Goal: Task Accomplishment & Management: Complete application form

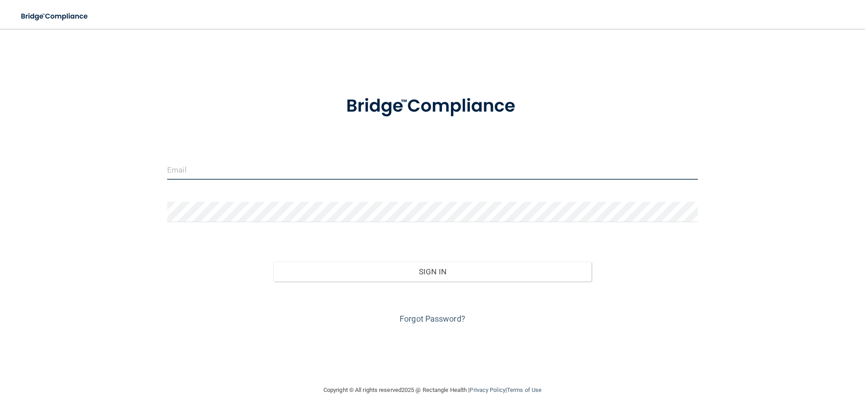
click at [328, 175] on input "email" at bounding box center [432, 170] width 531 height 20
type input "[PERSON_NAME][EMAIL_ADDRESS][DOMAIN_NAME]"
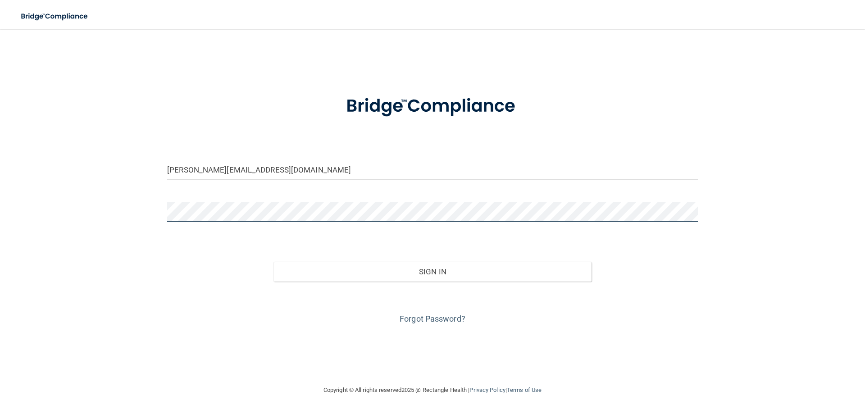
click at [274, 262] on button "Sign In" at bounding box center [433, 272] width 319 height 20
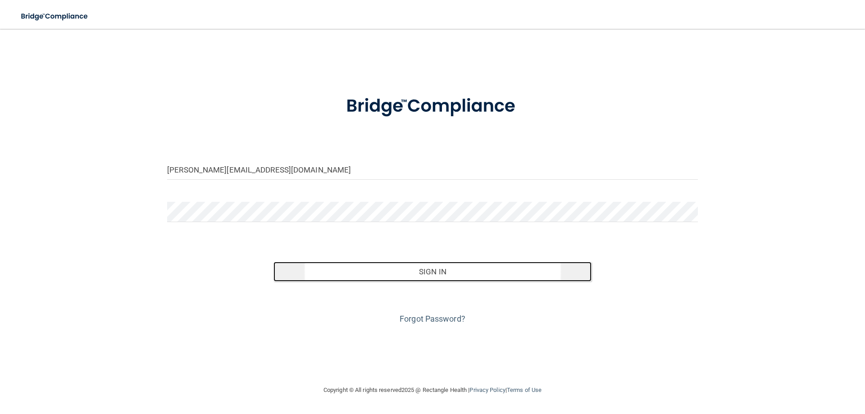
click at [437, 273] on button "Sign In" at bounding box center [433, 272] width 319 height 20
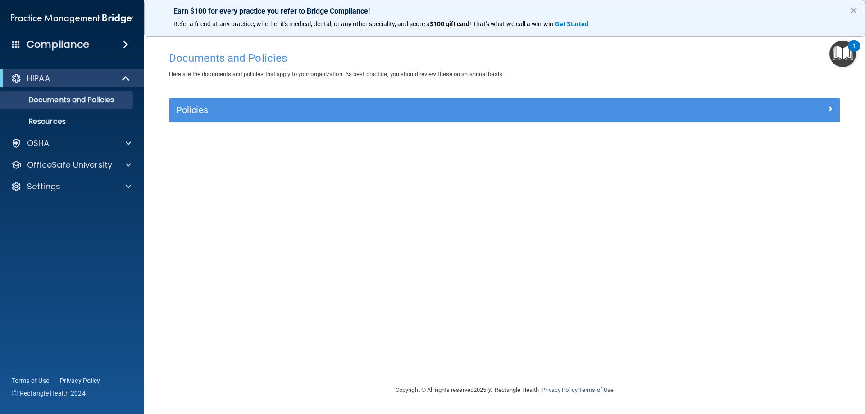
click at [851, 8] on button "×" at bounding box center [854, 10] width 9 height 14
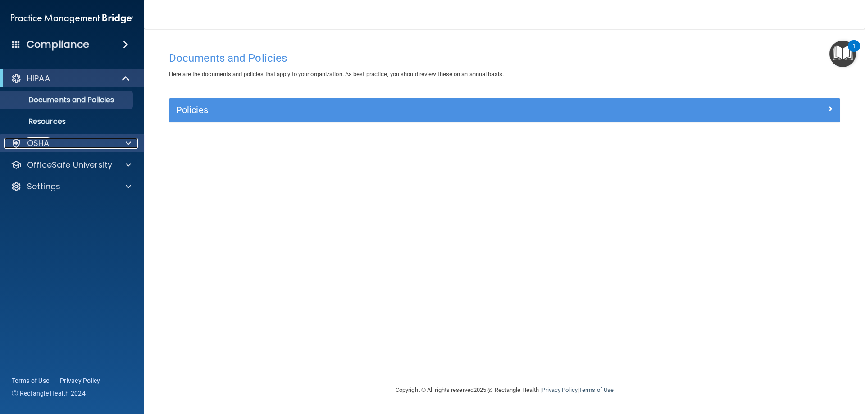
click at [122, 147] on div at bounding box center [127, 143] width 23 height 11
click at [123, 143] on div at bounding box center [127, 143] width 23 height 11
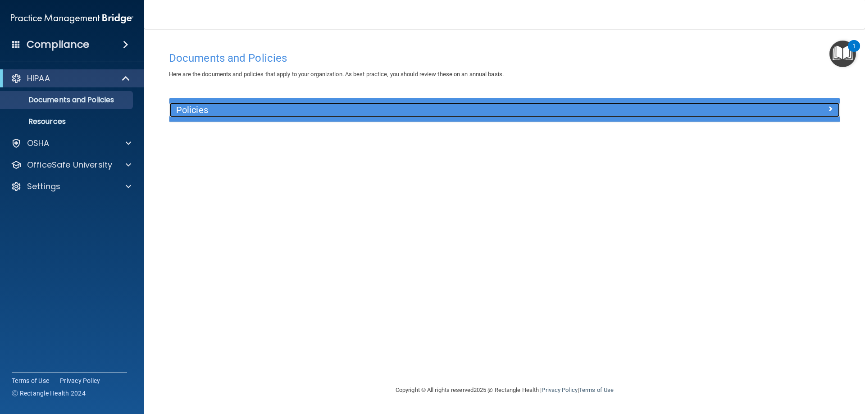
click at [203, 111] on h5 "Policies" at bounding box center [421, 110] width 490 height 10
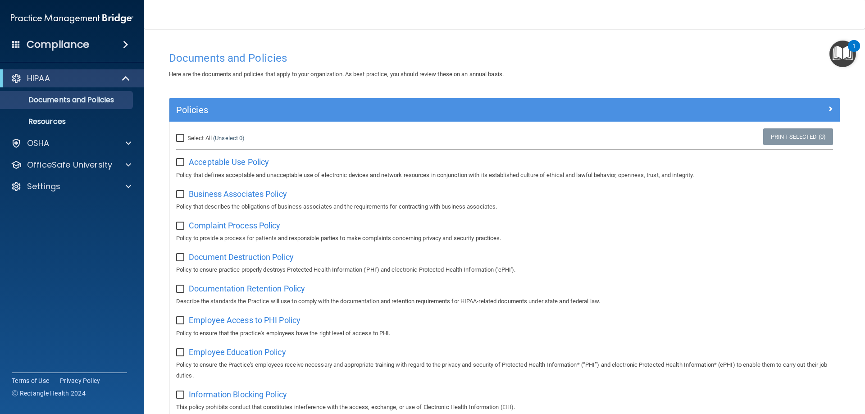
click at [179, 162] on input "checkbox" at bounding box center [181, 162] width 10 height 7
checkbox input "false"
click at [106, 125] on p "Resources" at bounding box center [67, 121] width 123 height 9
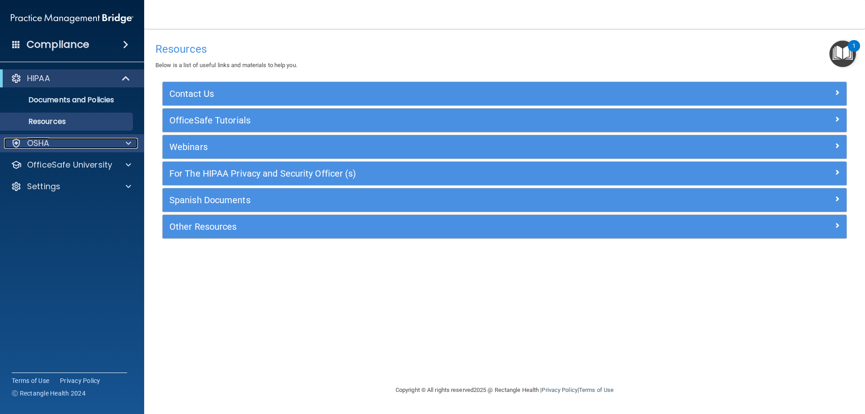
click at [130, 140] on span at bounding box center [128, 143] width 5 height 11
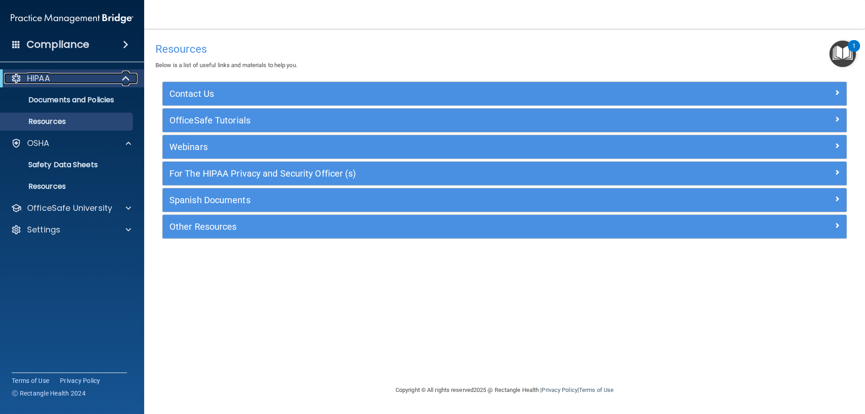
click at [123, 84] on span at bounding box center [127, 78] width 8 height 11
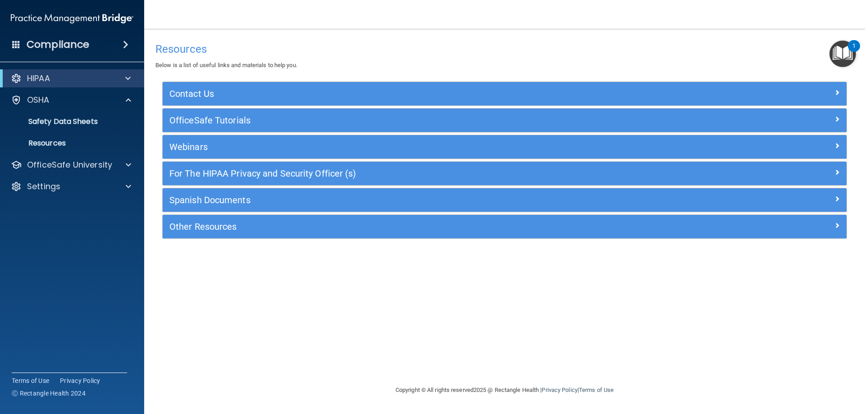
click at [123, 84] on div "HIPAA" at bounding box center [72, 78] width 144 height 18
click at [119, 83] on div at bounding box center [126, 78] width 22 height 11
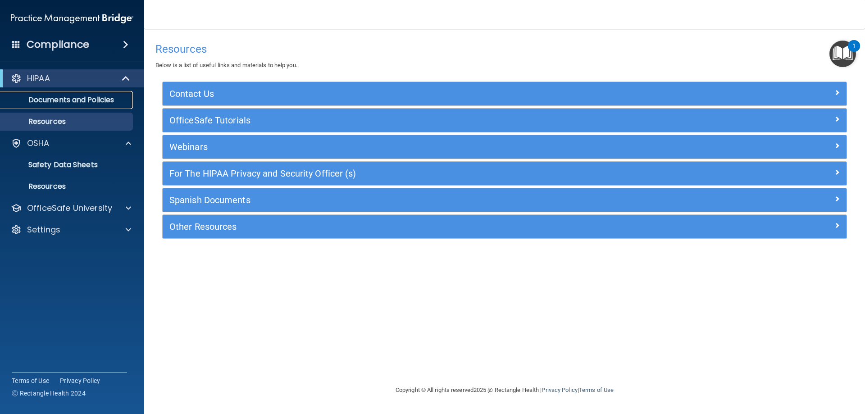
click at [111, 100] on p "Documents and Policies" at bounding box center [67, 100] width 123 height 9
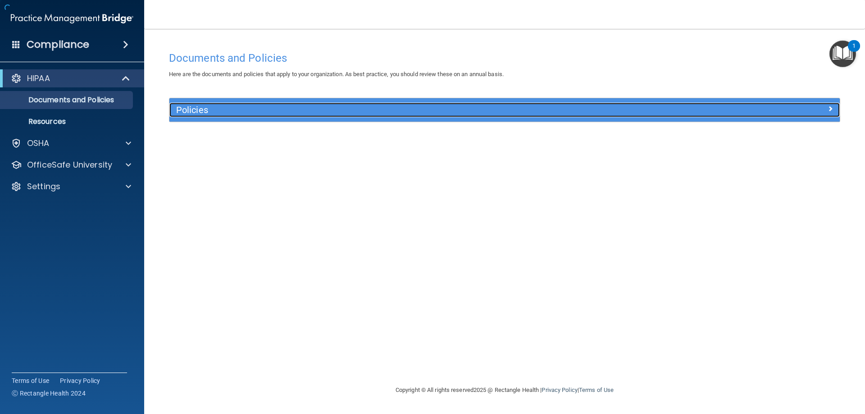
click at [244, 113] on h5 "Policies" at bounding box center [421, 110] width 490 height 10
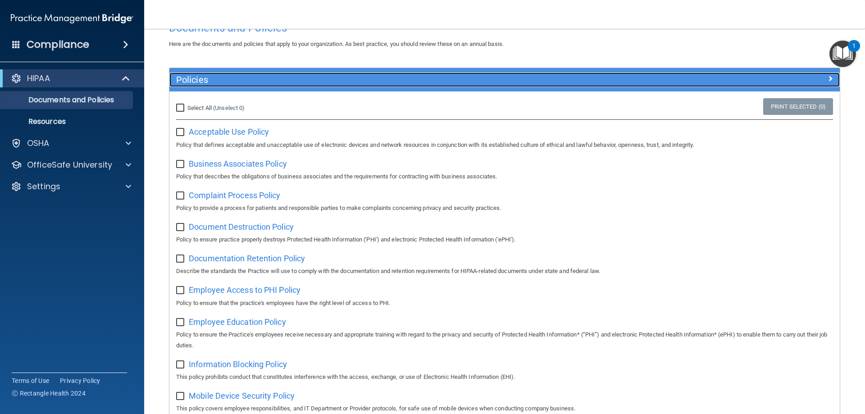
scroll to position [45, 0]
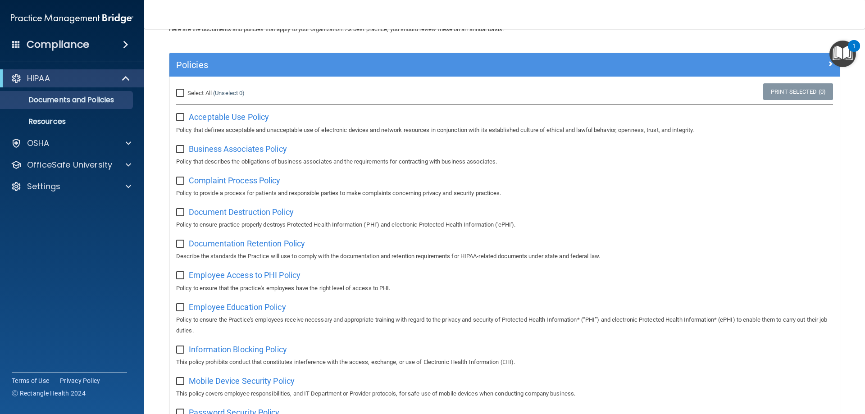
click at [251, 181] on span "Complaint Process Policy" at bounding box center [235, 180] width 92 height 9
click at [98, 140] on div "OSHA" at bounding box center [60, 143] width 112 height 11
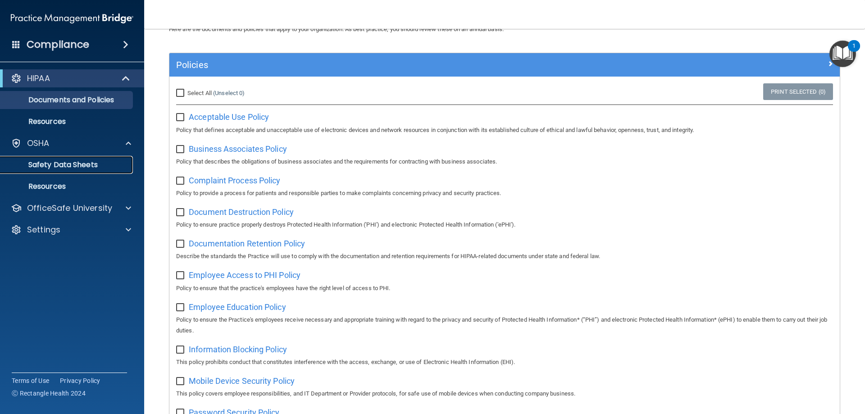
click at [84, 165] on p "Safety Data Sheets" at bounding box center [67, 164] width 123 height 9
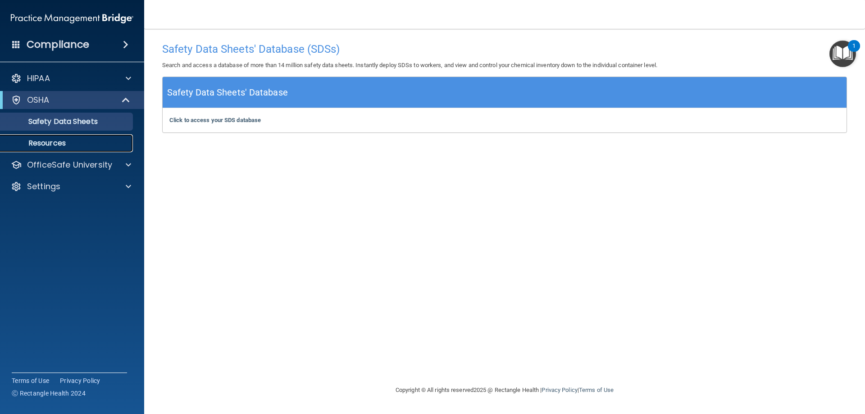
click at [59, 141] on p "Resources" at bounding box center [67, 143] width 123 height 9
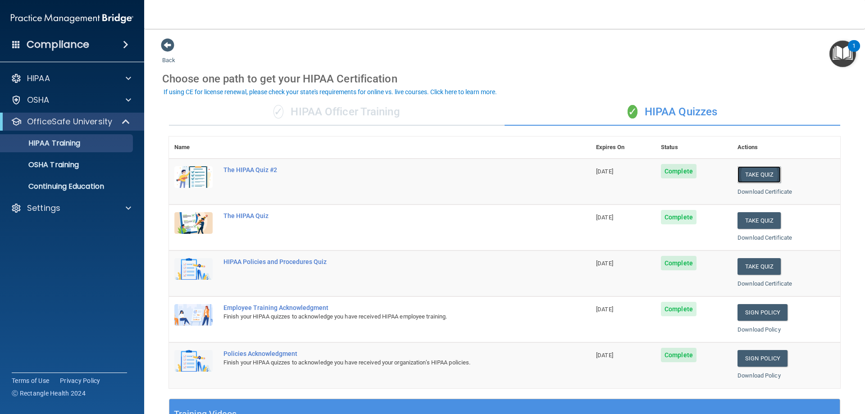
click at [758, 169] on button "Take Quiz" at bounding box center [759, 174] width 43 height 17
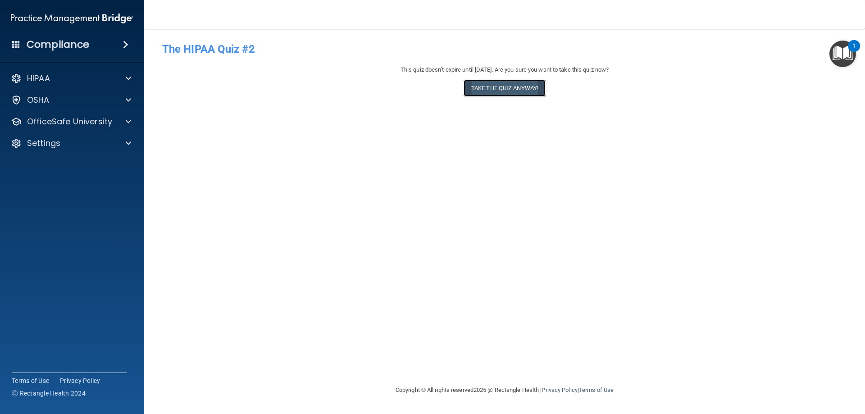
click at [536, 84] on button "Take the quiz anyway!" at bounding box center [505, 88] width 82 height 17
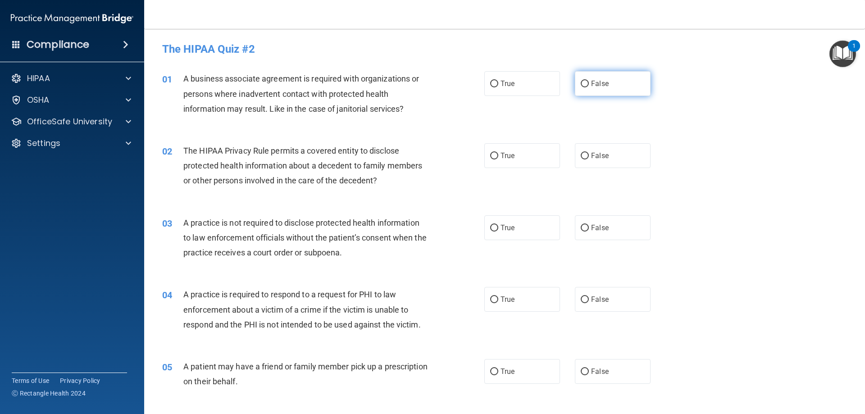
click at [602, 94] on label "False" at bounding box center [613, 83] width 76 height 25
click at [589, 87] on input "False" at bounding box center [585, 84] width 8 height 7
radio input "true"
click at [512, 159] on span "True" at bounding box center [508, 155] width 14 height 9
click at [499, 159] on input "True" at bounding box center [494, 156] width 8 height 7
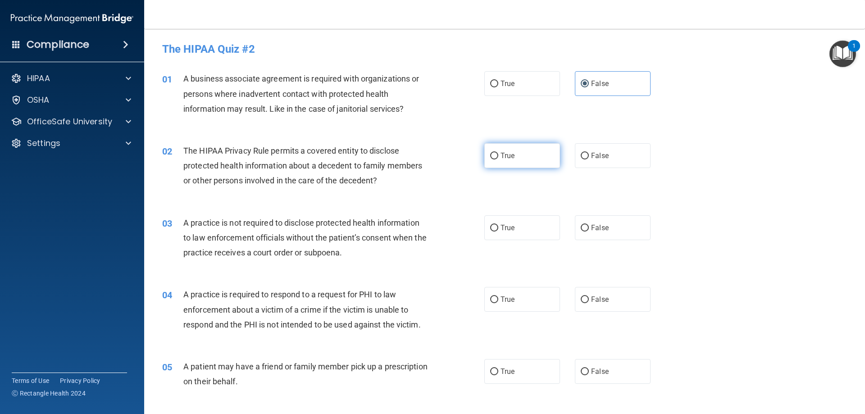
radio input "true"
click at [584, 225] on input "False" at bounding box center [585, 228] width 8 height 7
radio input "true"
click at [545, 234] on label "True" at bounding box center [523, 227] width 76 height 25
click at [499, 232] on input "True" at bounding box center [494, 228] width 8 height 7
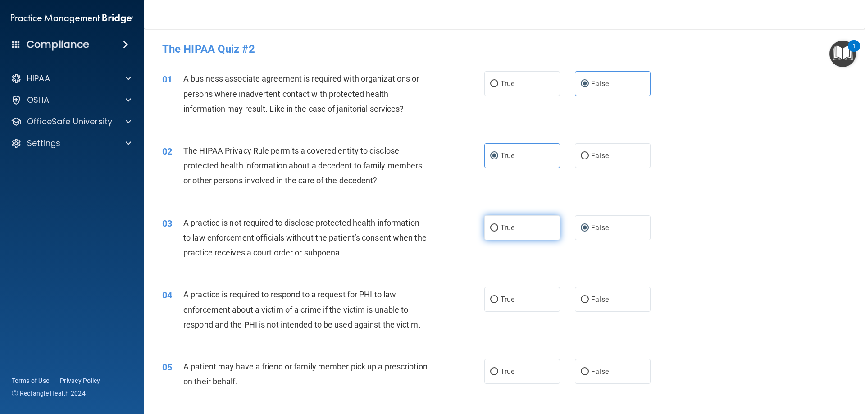
radio input "true"
radio input "false"
click at [533, 297] on label "True" at bounding box center [523, 299] width 76 height 25
click at [499, 297] on input "True" at bounding box center [494, 300] width 8 height 7
radio input "true"
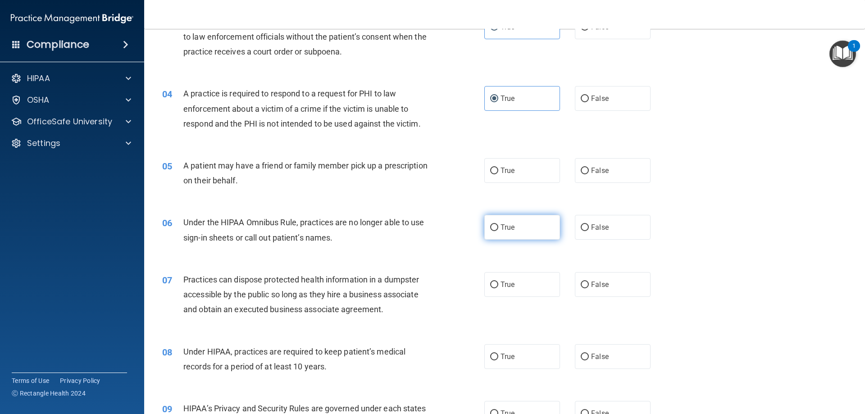
scroll to position [225, 0]
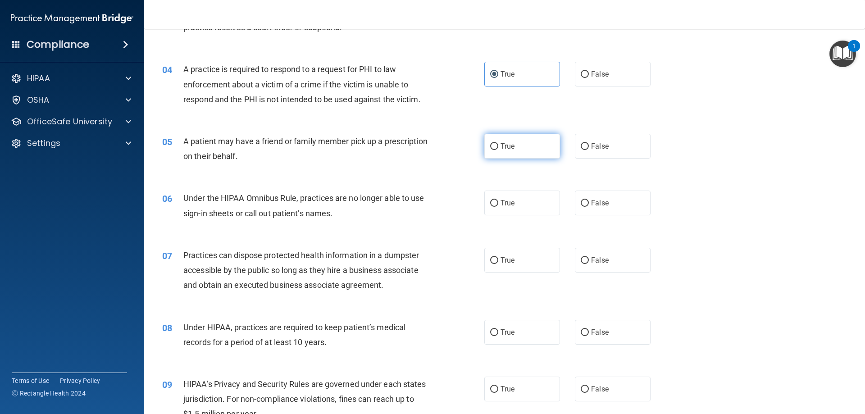
click at [514, 149] on label "True" at bounding box center [523, 146] width 76 height 25
click at [499, 149] on input "True" at bounding box center [494, 146] width 8 height 7
radio input "true"
click at [600, 202] on span "False" at bounding box center [600, 203] width 18 height 9
click at [589, 202] on input "False" at bounding box center [585, 203] width 8 height 7
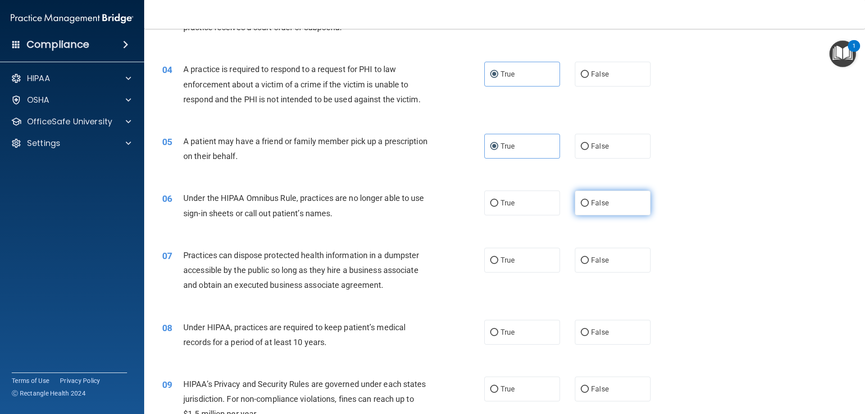
radio input "true"
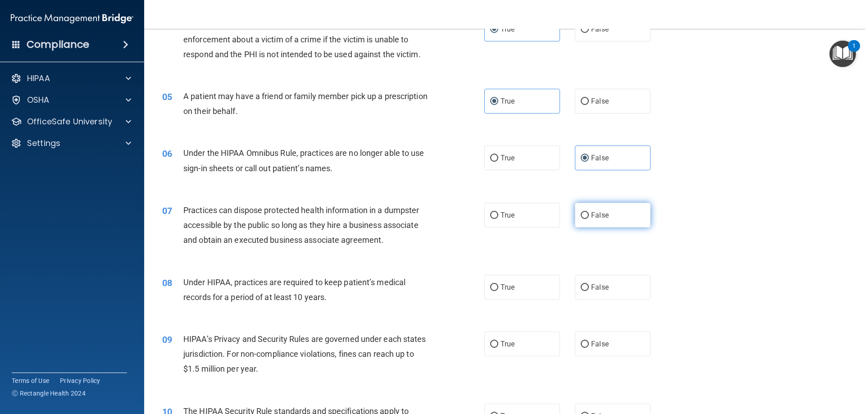
click at [594, 220] on label "False" at bounding box center [613, 215] width 76 height 25
click at [589, 219] on input "False" at bounding box center [585, 215] width 8 height 7
radio input "true"
click at [599, 297] on label "False" at bounding box center [613, 287] width 76 height 25
click at [589, 291] on input "False" at bounding box center [585, 287] width 8 height 7
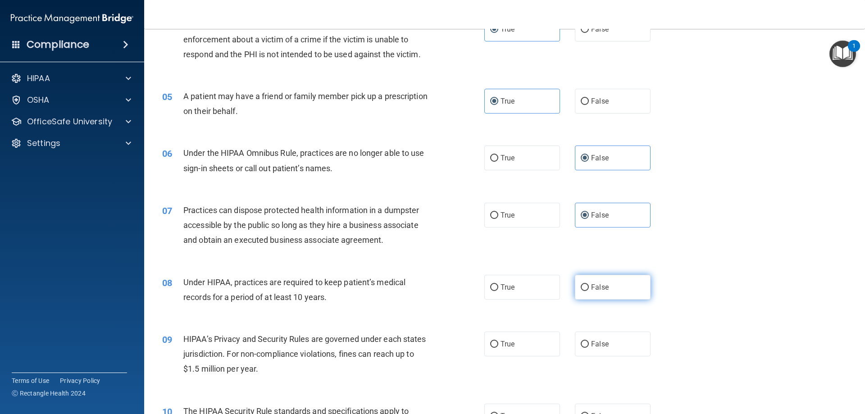
radio input "true"
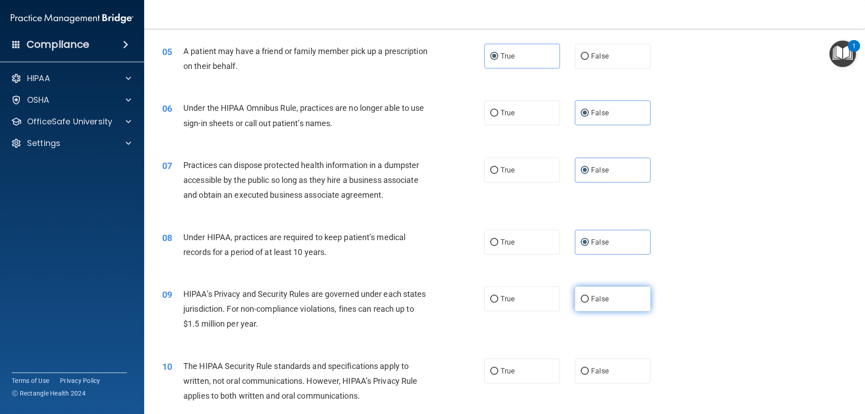
click at [597, 300] on span "False" at bounding box center [600, 299] width 18 height 9
click at [589, 300] on input "False" at bounding box center [585, 299] width 8 height 7
radio input "true"
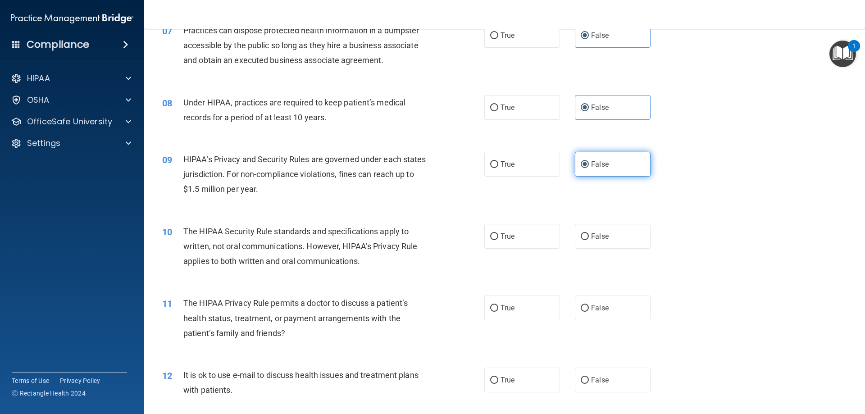
scroll to position [451, 0]
click at [526, 240] on label "True" at bounding box center [523, 236] width 76 height 25
click at [499, 240] on input "True" at bounding box center [494, 236] width 8 height 7
radio input "true"
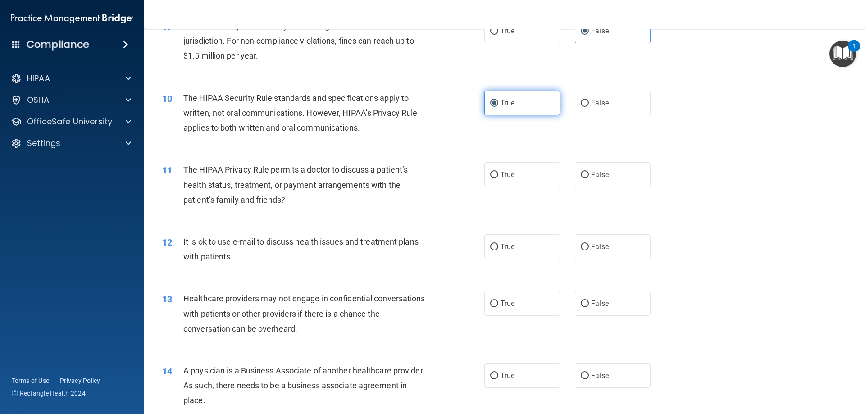
scroll to position [586, 0]
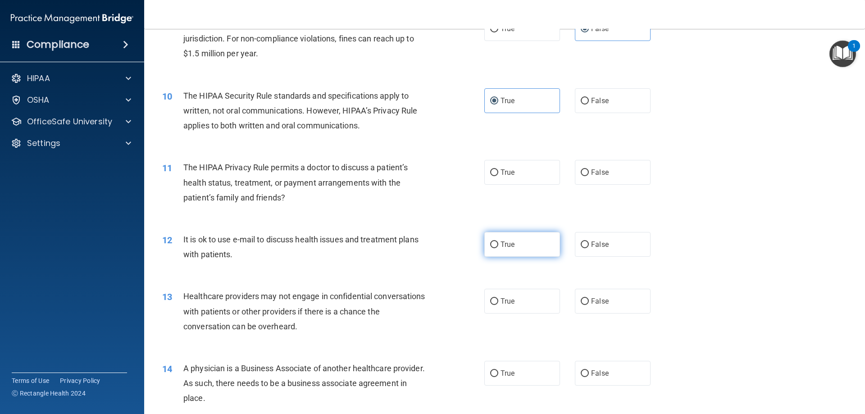
click at [524, 241] on label "True" at bounding box center [523, 244] width 76 height 25
click at [499, 242] on input "True" at bounding box center [494, 245] width 8 height 7
radio input "true"
click at [511, 181] on label "True" at bounding box center [523, 172] width 76 height 25
click at [499, 176] on input "True" at bounding box center [494, 172] width 8 height 7
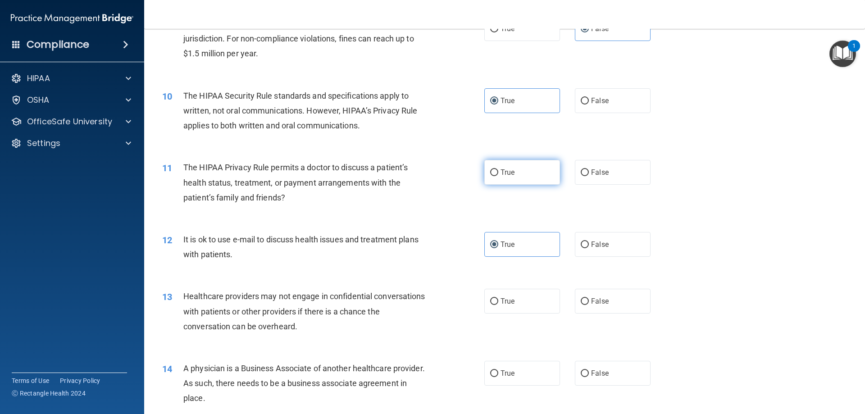
radio input "true"
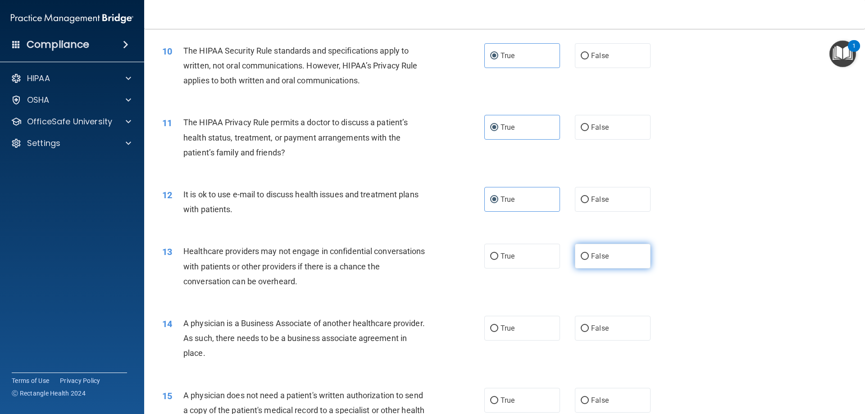
click at [597, 264] on label "False" at bounding box center [613, 256] width 76 height 25
click at [589, 260] on input "False" at bounding box center [585, 256] width 8 height 7
radio input "true"
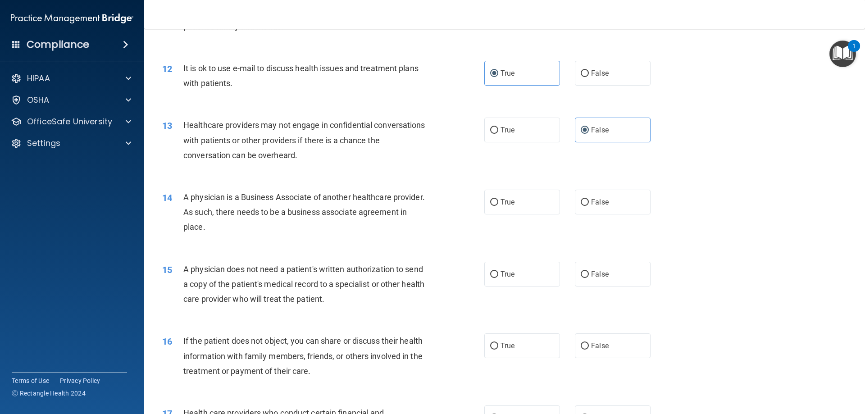
scroll to position [811, 0]
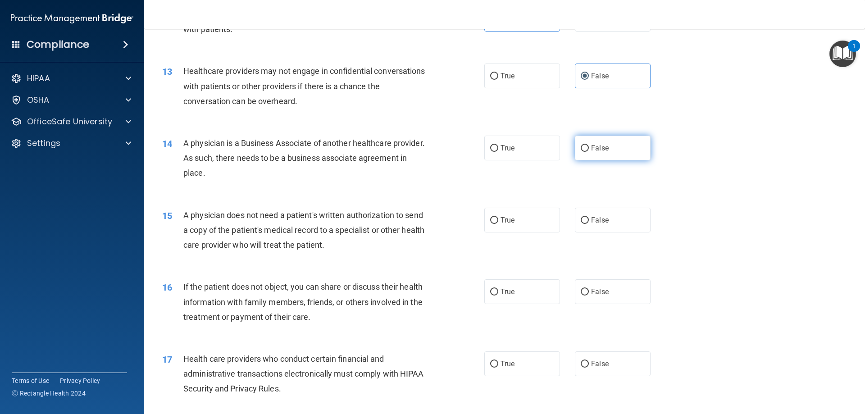
click at [599, 155] on label "False" at bounding box center [613, 148] width 76 height 25
click at [589, 152] on input "False" at bounding box center [585, 148] width 8 height 7
radio input "true"
click at [522, 221] on label "True" at bounding box center [523, 220] width 76 height 25
click at [499, 221] on input "True" at bounding box center [494, 220] width 8 height 7
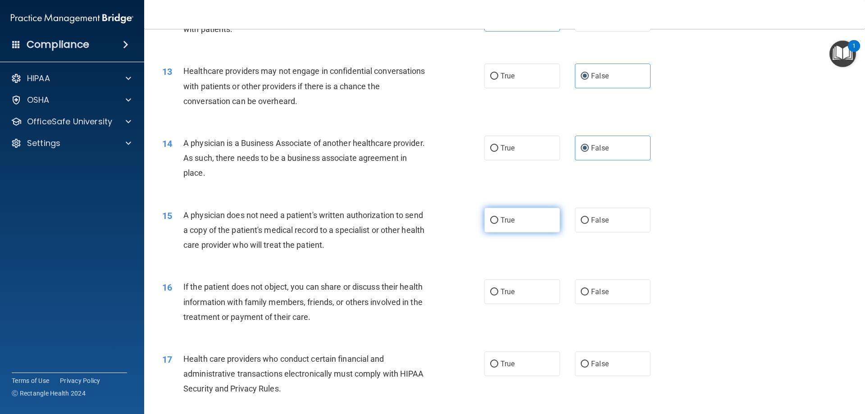
radio input "true"
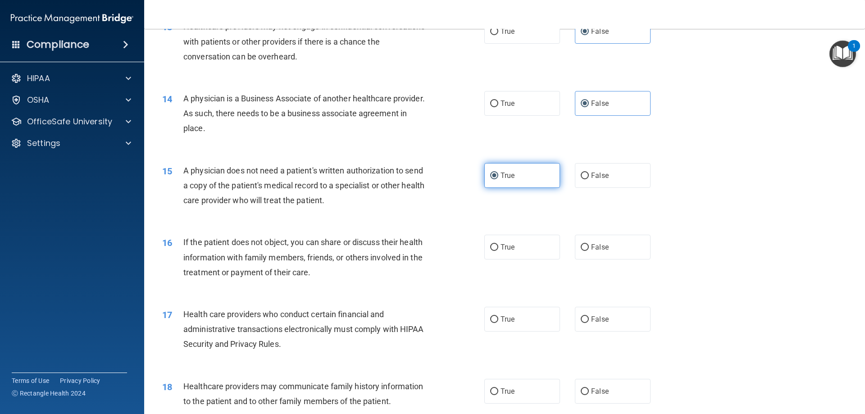
scroll to position [856, 0]
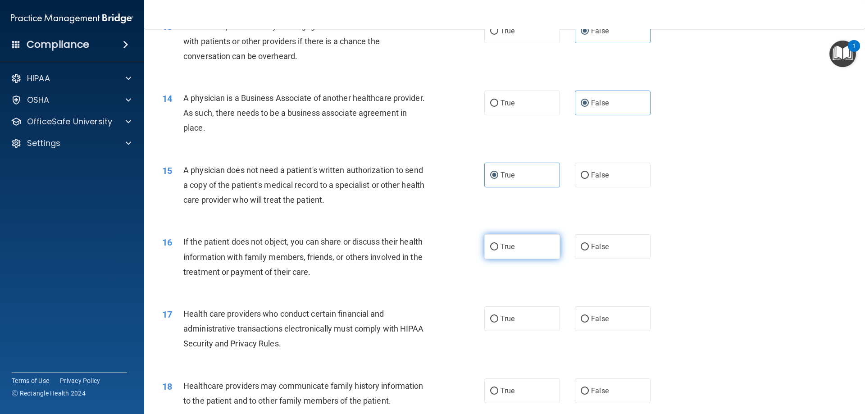
click at [526, 245] on label "True" at bounding box center [523, 246] width 76 height 25
click at [499, 245] on input "True" at bounding box center [494, 247] width 8 height 7
radio input "true"
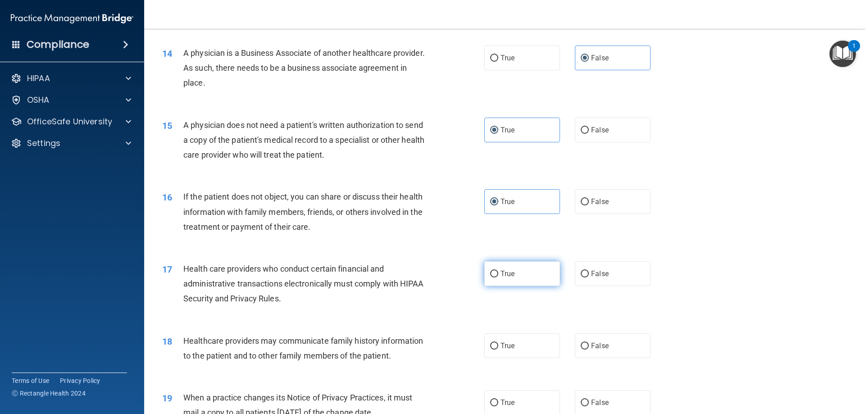
click at [529, 268] on label "True" at bounding box center [523, 273] width 76 height 25
click at [499, 271] on input "True" at bounding box center [494, 274] width 8 height 7
radio input "true"
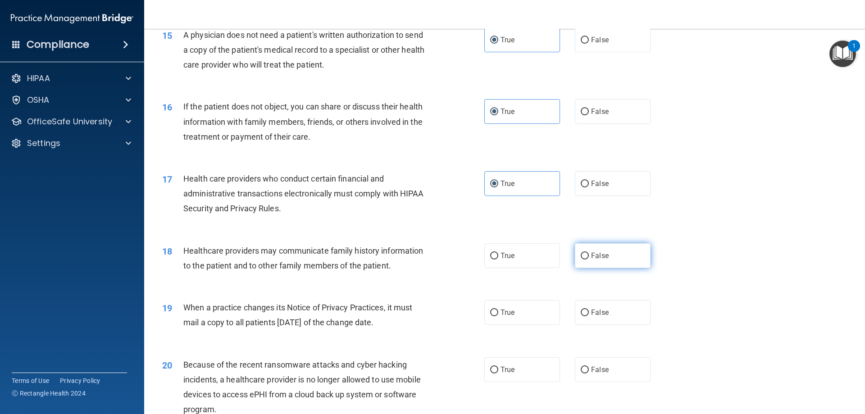
click at [586, 259] on label "False" at bounding box center [613, 255] width 76 height 25
click at [586, 259] on input "False" at bounding box center [585, 256] width 8 height 7
radio input "true"
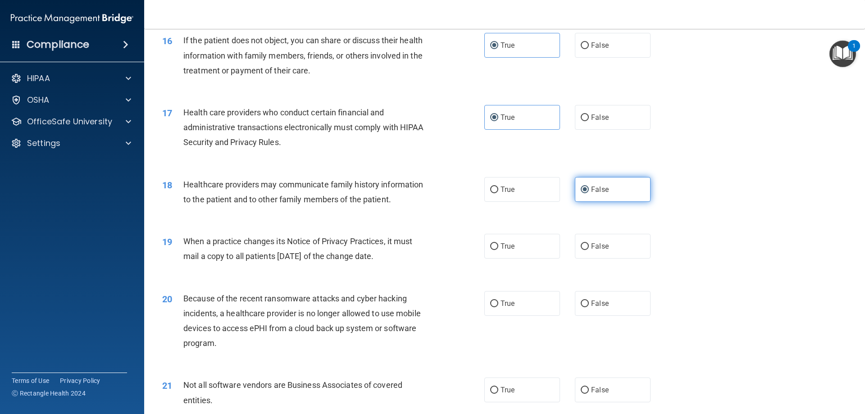
scroll to position [1082, 0]
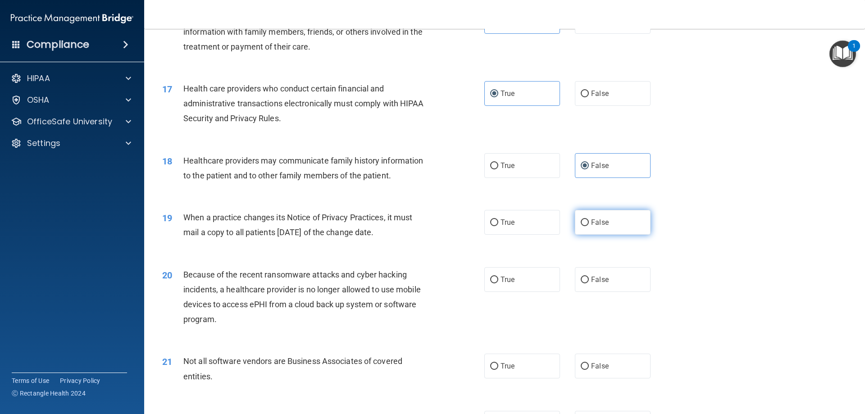
click at [596, 228] on label "False" at bounding box center [613, 222] width 76 height 25
click at [589, 226] on input "False" at bounding box center [585, 223] width 8 height 7
radio input "true"
click at [594, 269] on label "False" at bounding box center [613, 279] width 76 height 25
click at [589, 277] on input "False" at bounding box center [585, 280] width 8 height 7
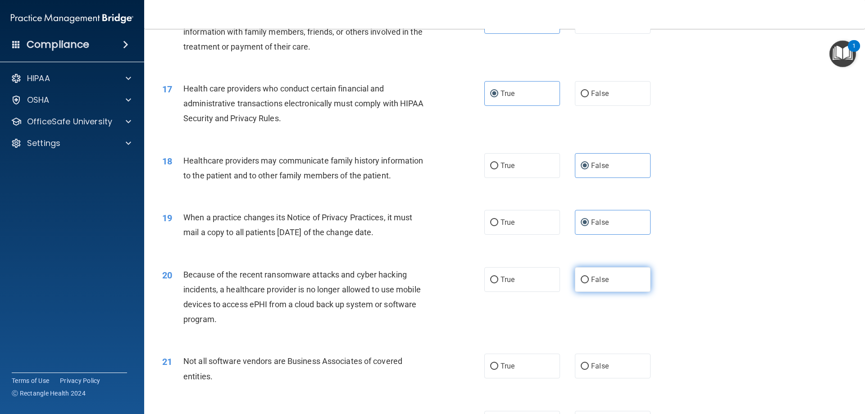
radio input "true"
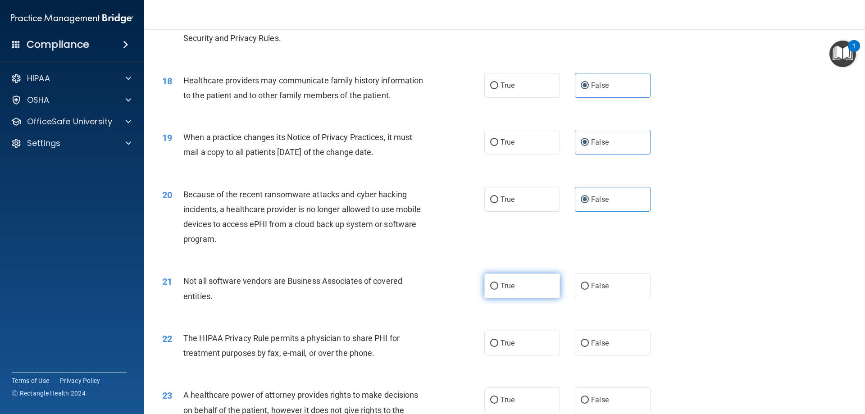
scroll to position [1172, 0]
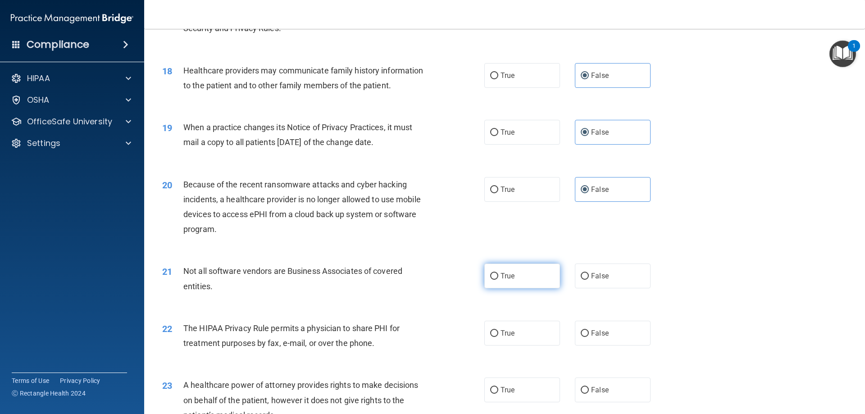
click at [530, 284] on label "True" at bounding box center [523, 276] width 76 height 25
click at [499, 280] on input "True" at bounding box center [494, 276] width 8 height 7
radio input "true"
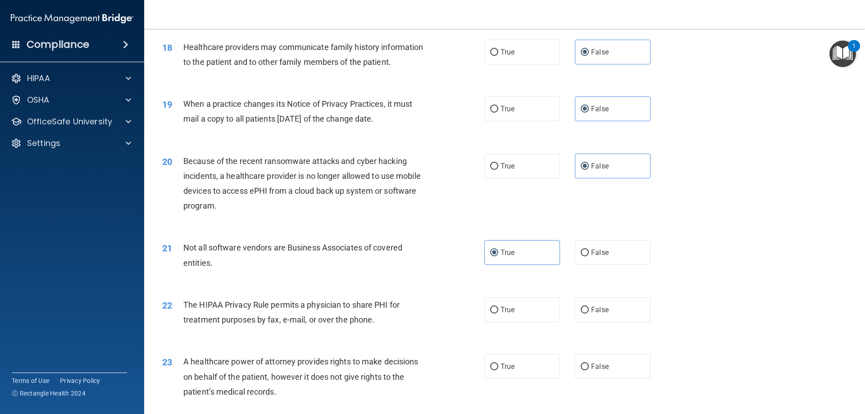
scroll to position [1217, 0]
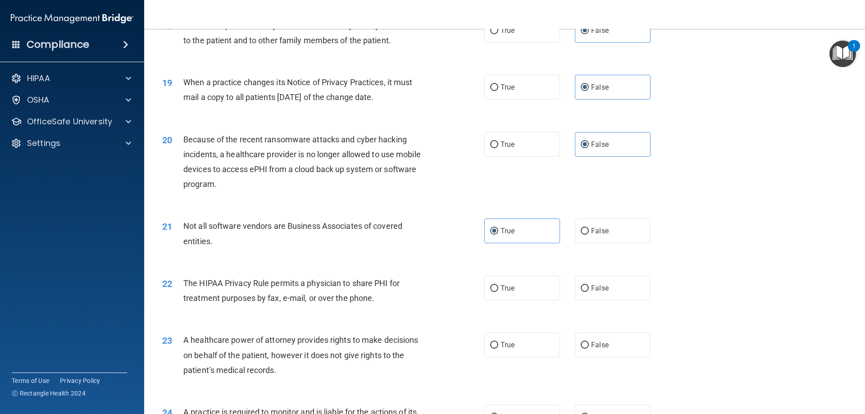
click at [530, 302] on div "22 The HIPAA Privacy Rule permits a physician to share PHI for treatment purpos…" at bounding box center [505, 293] width 699 height 57
click at [531, 293] on label "True" at bounding box center [523, 288] width 76 height 25
click at [499, 292] on input "True" at bounding box center [494, 288] width 8 height 7
radio input "true"
click at [585, 342] on input "False" at bounding box center [585, 345] width 8 height 7
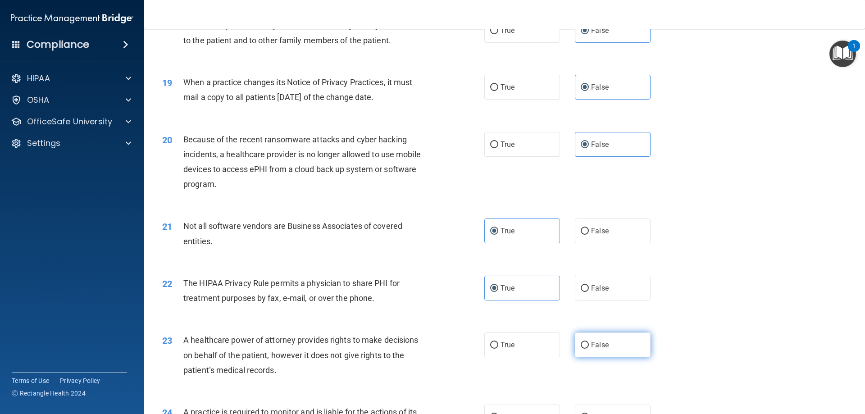
radio input "true"
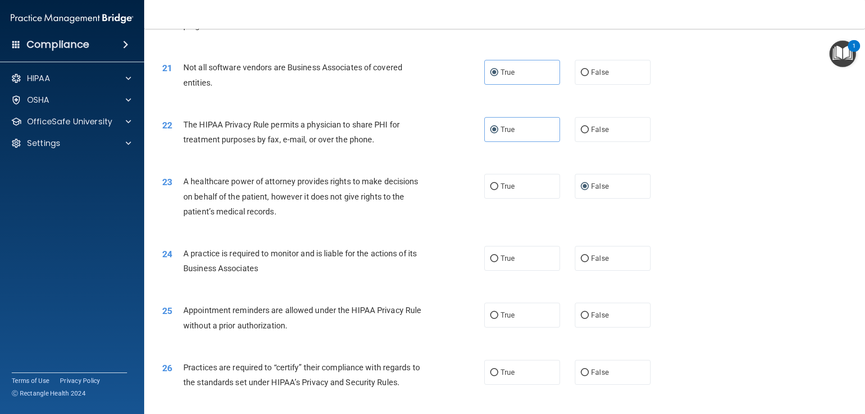
scroll to position [1397, 0]
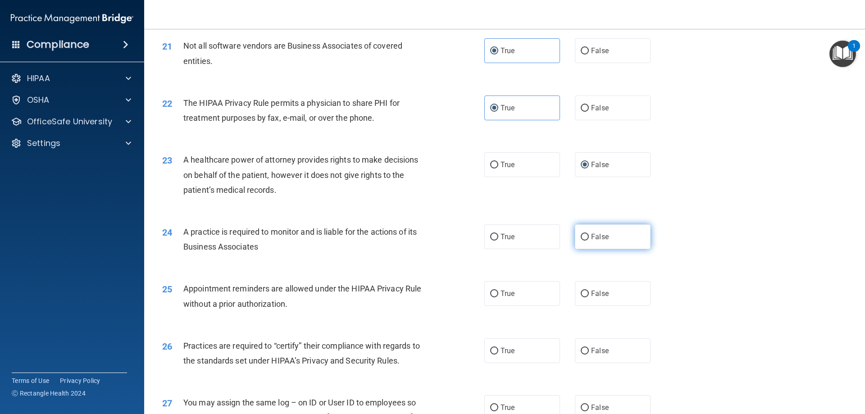
click at [594, 246] on label "False" at bounding box center [613, 236] width 76 height 25
click at [589, 241] on input "False" at bounding box center [585, 237] width 8 height 7
radio input "true"
click at [528, 296] on label "True" at bounding box center [523, 293] width 76 height 25
click at [499, 296] on input "True" at bounding box center [494, 294] width 8 height 7
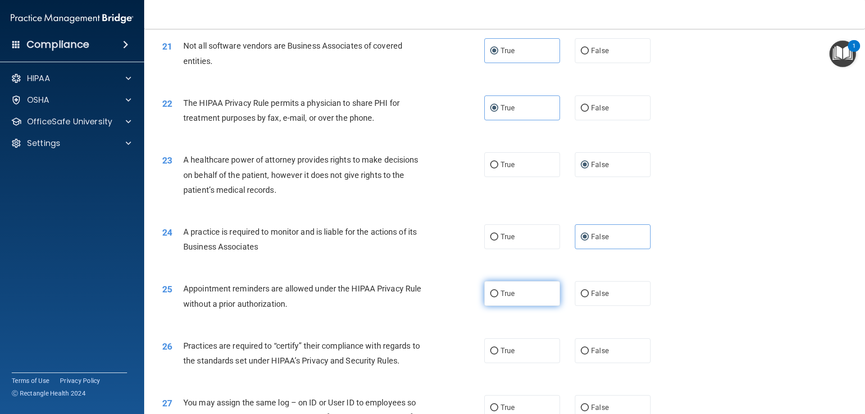
radio input "true"
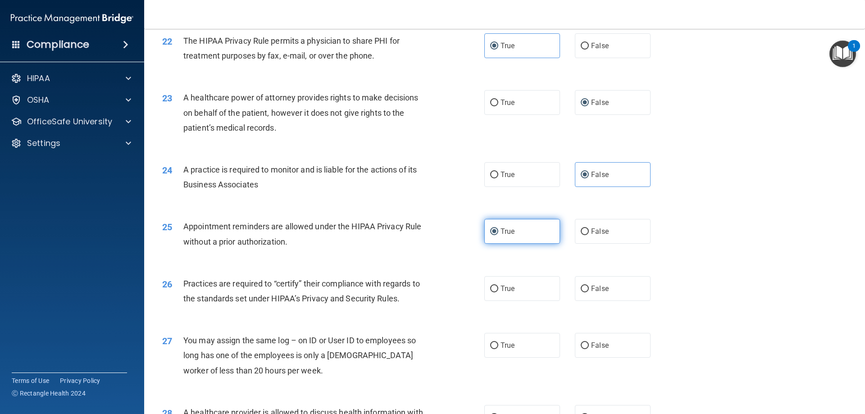
scroll to position [1487, 0]
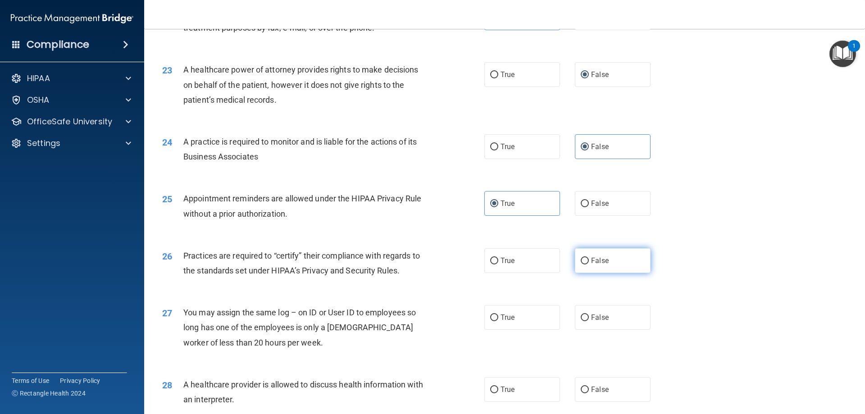
click at [582, 266] on label "False" at bounding box center [613, 260] width 76 height 25
click at [582, 265] on input "False" at bounding box center [585, 261] width 8 height 7
radio input "true"
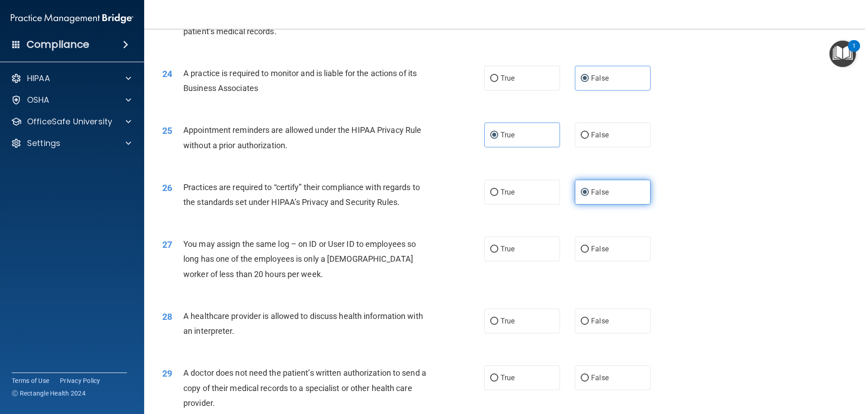
scroll to position [1578, 0]
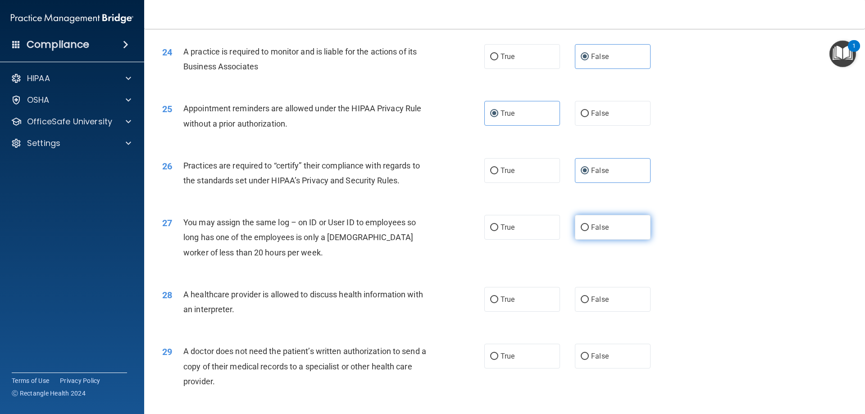
click at [629, 221] on label "False" at bounding box center [613, 227] width 76 height 25
click at [589, 224] on input "False" at bounding box center [585, 227] width 8 height 7
radio input "true"
click at [533, 299] on label "True" at bounding box center [523, 299] width 76 height 25
click at [499, 299] on input "True" at bounding box center [494, 300] width 8 height 7
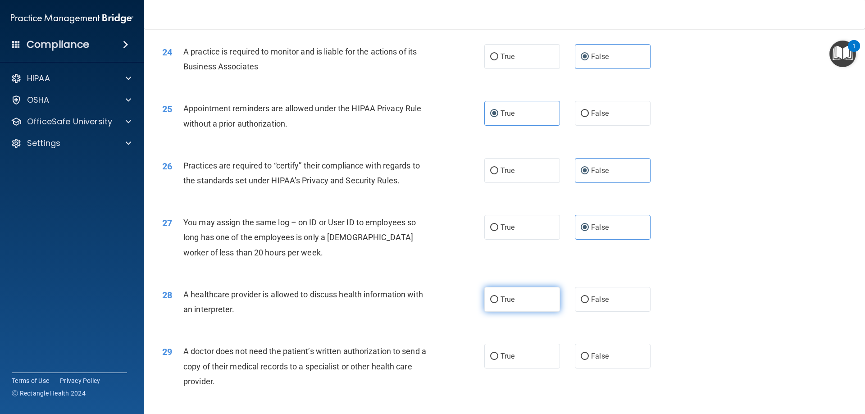
radio input "true"
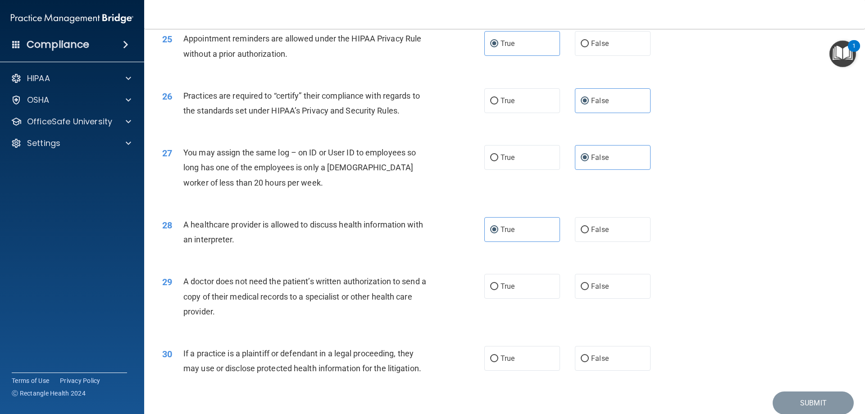
scroll to position [1668, 0]
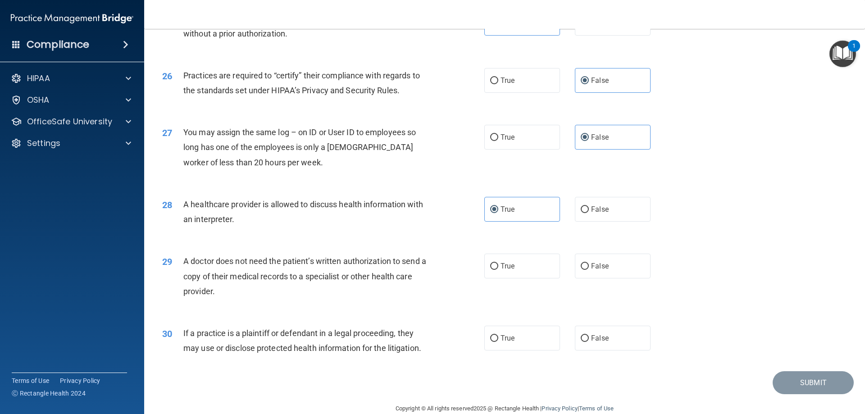
click at [517, 252] on div "29 A doctor does not need the patient’s written authorization to send a copy of…" at bounding box center [505, 278] width 699 height 72
click at [517, 260] on label "True" at bounding box center [523, 266] width 76 height 25
click at [499, 263] on input "True" at bounding box center [494, 266] width 8 height 7
radio input "true"
click at [505, 331] on label "True" at bounding box center [523, 338] width 76 height 25
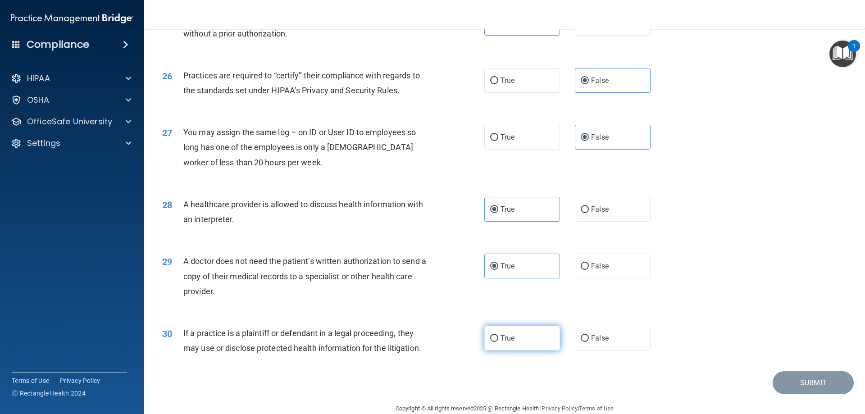
click at [499, 335] on input "True" at bounding box center [494, 338] width 8 height 7
radio input "true"
click at [820, 389] on button "Submit" at bounding box center [813, 382] width 81 height 23
